Goal: Task Accomplishment & Management: Use online tool/utility

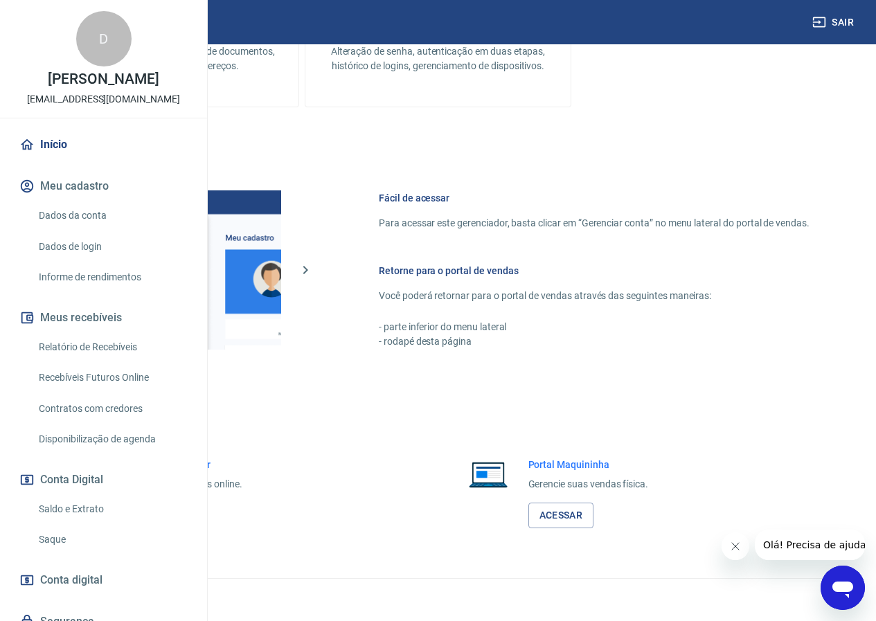
scroll to position [515, 0]
click at [185, 513] on link "Acessar" at bounding box center [152, 516] width 66 height 26
